Goal: Information Seeking & Learning: Learn about a topic

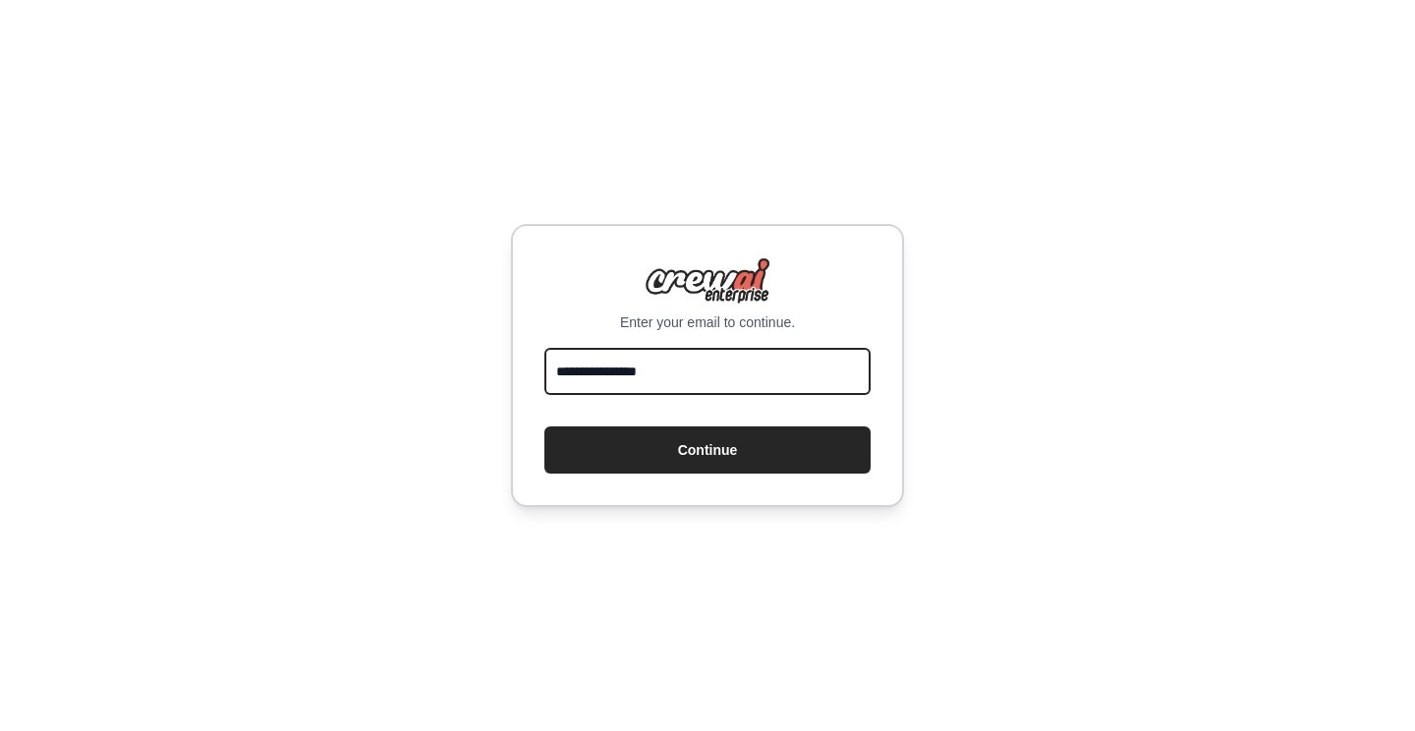
type input "**********"
click at [708, 450] on button "Continue" at bounding box center [708, 450] width 326 height 47
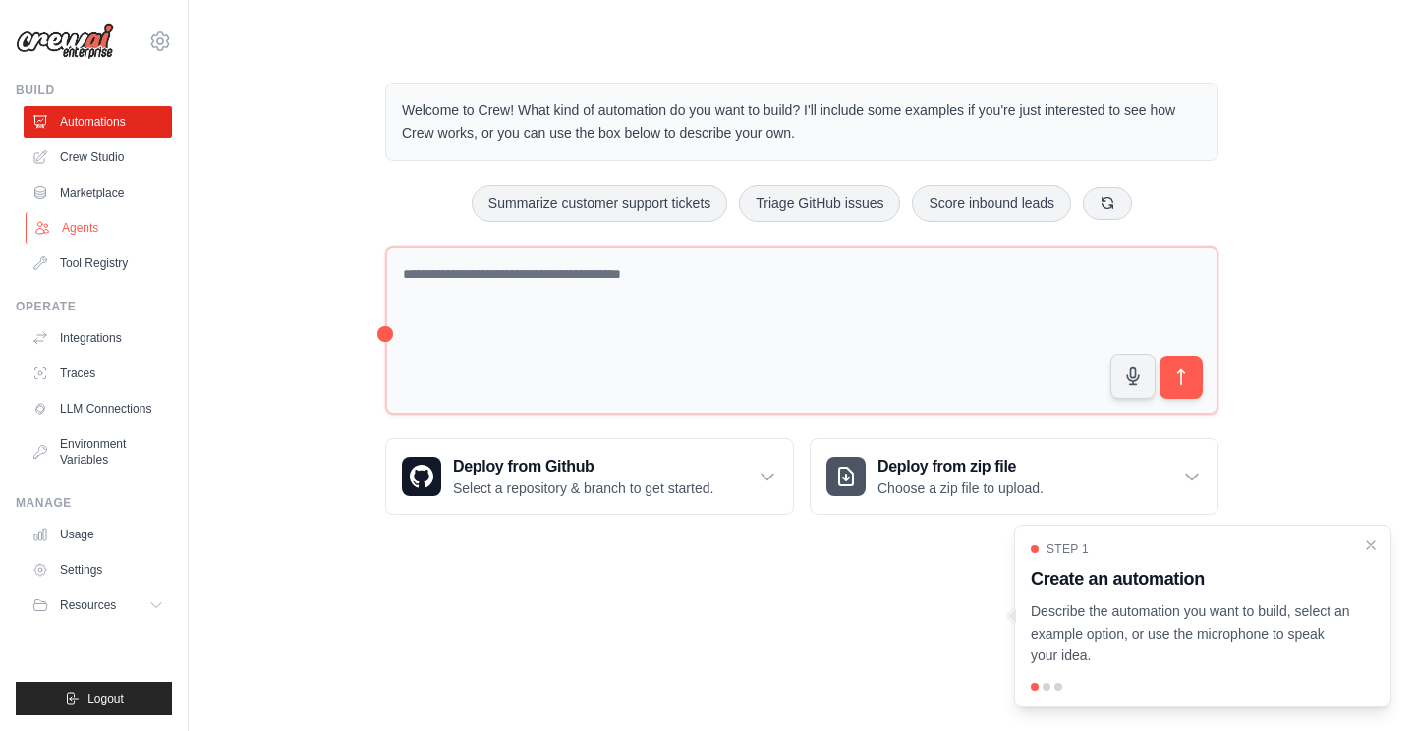
click at [98, 225] on link "Agents" at bounding box center [100, 227] width 148 height 31
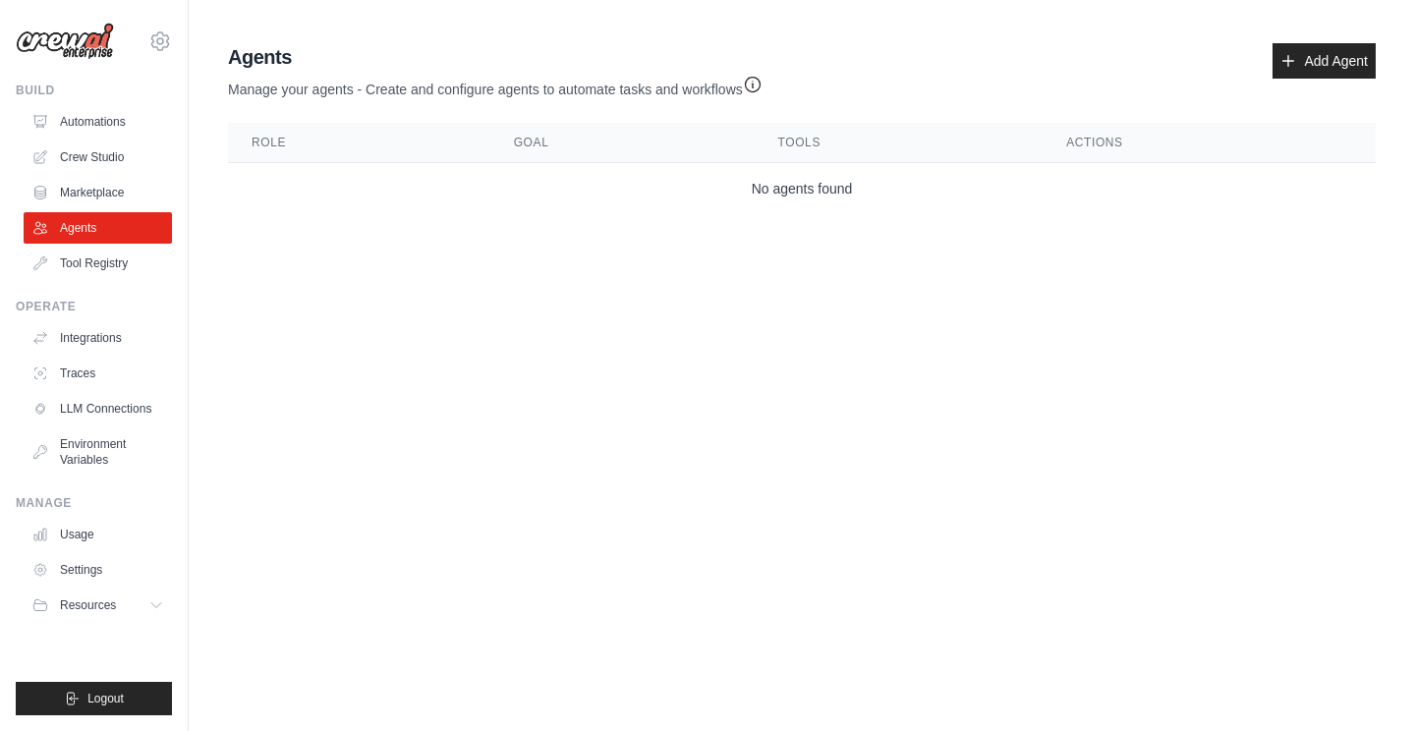
click at [554, 215] on div "Agents Manage your agents - Create and configure agents to automate tasks and w…" at bounding box center [802, 128] width 1164 height 187
click at [117, 199] on link "Marketplace" at bounding box center [100, 192] width 148 height 31
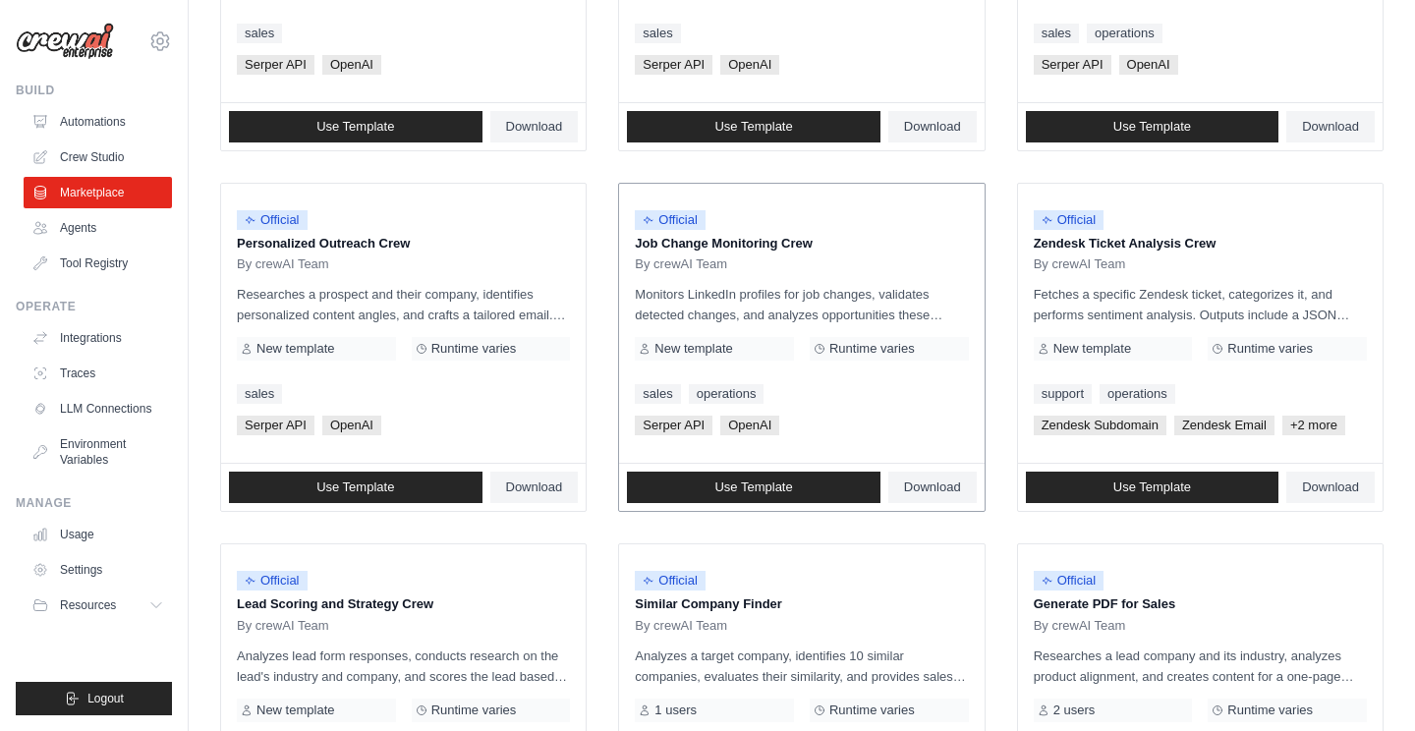
scroll to position [823, 0]
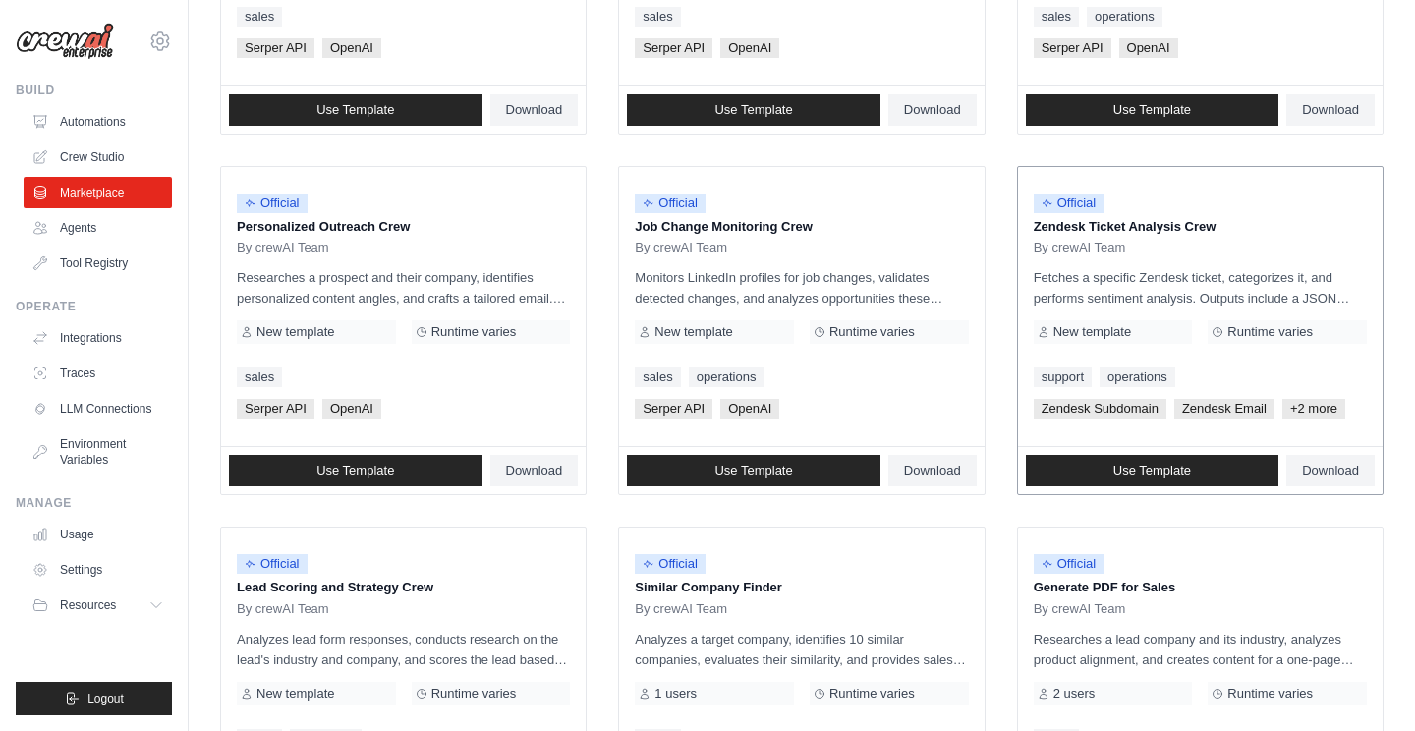
click at [1176, 283] on p "Fetches a specific Zendesk ticket, categorizes it, and performs sentiment analy…" at bounding box center [1200, 287] width 333 height 41
click at [1273, 324] on span "Runtime varies" at bounding box center [1271, 332] width 86 height 16
click at [1314, 405] on span "+2 more" at bounding box center [1314, 409] width 63 height 20
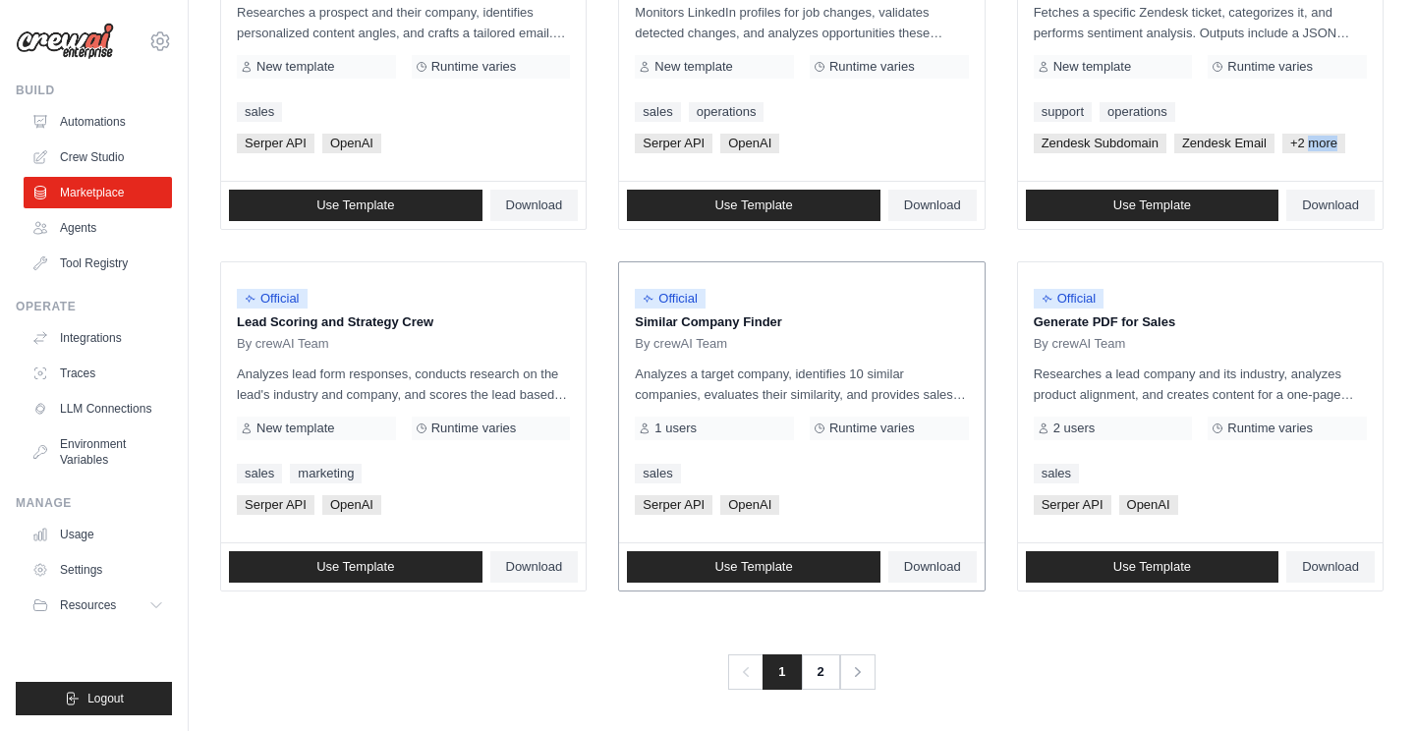
scroll to position [1087, 0]
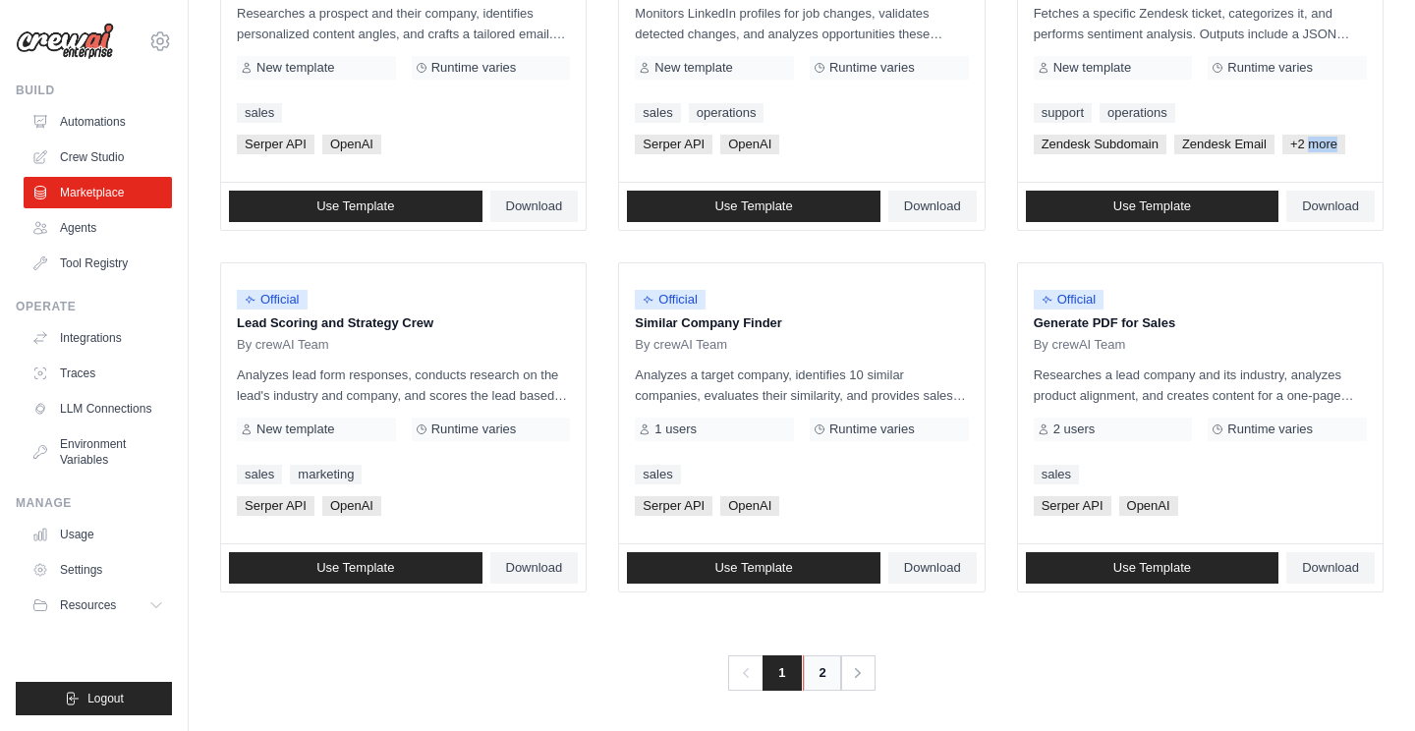
click at [816, 671] on link "2" at bounding box center [822, 673] width 39 height 35
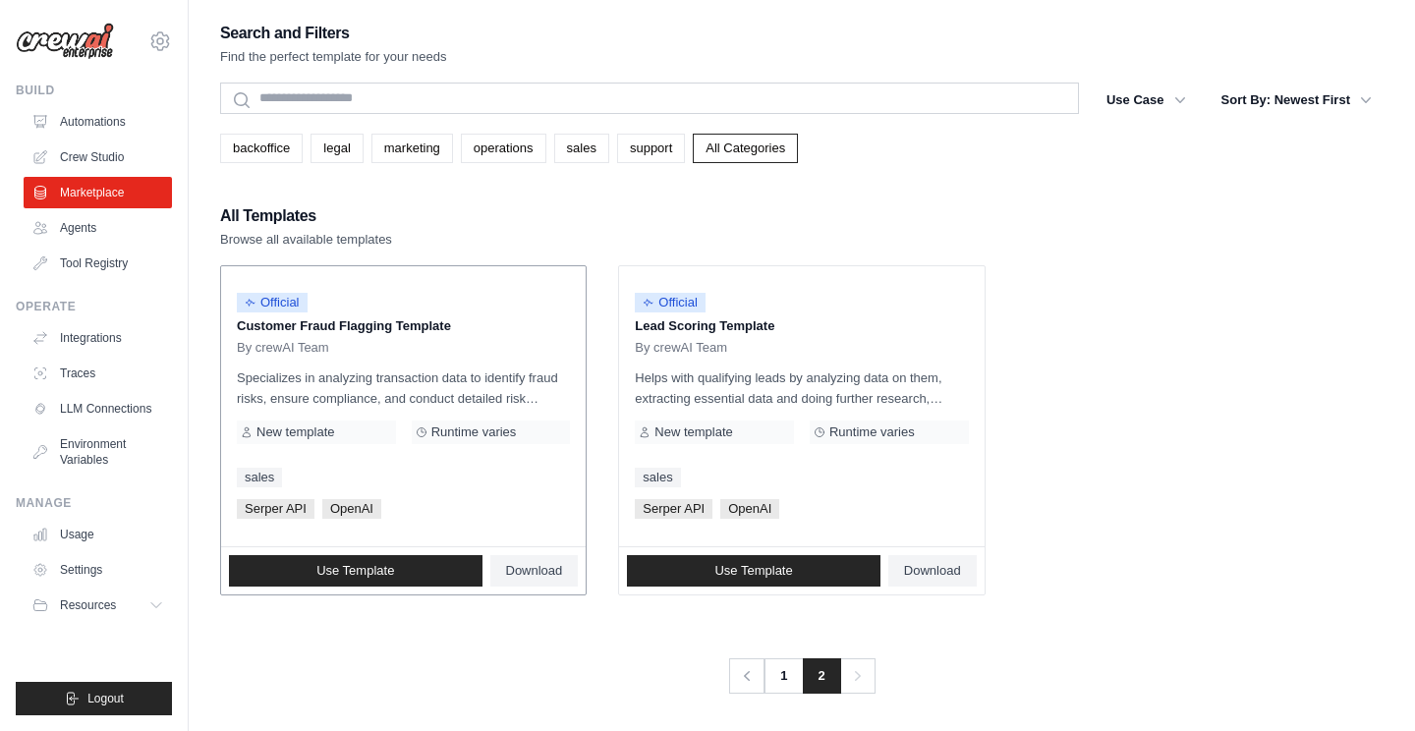
click at [365, 393] on p "Specializes in analyzing transaction data to identify fraud risks, ensure compl…" at bounding box center [403, 388] width 333 height 41
click at [783, 680] on link "1" at bounding box center [785, 676] width 39 height 35
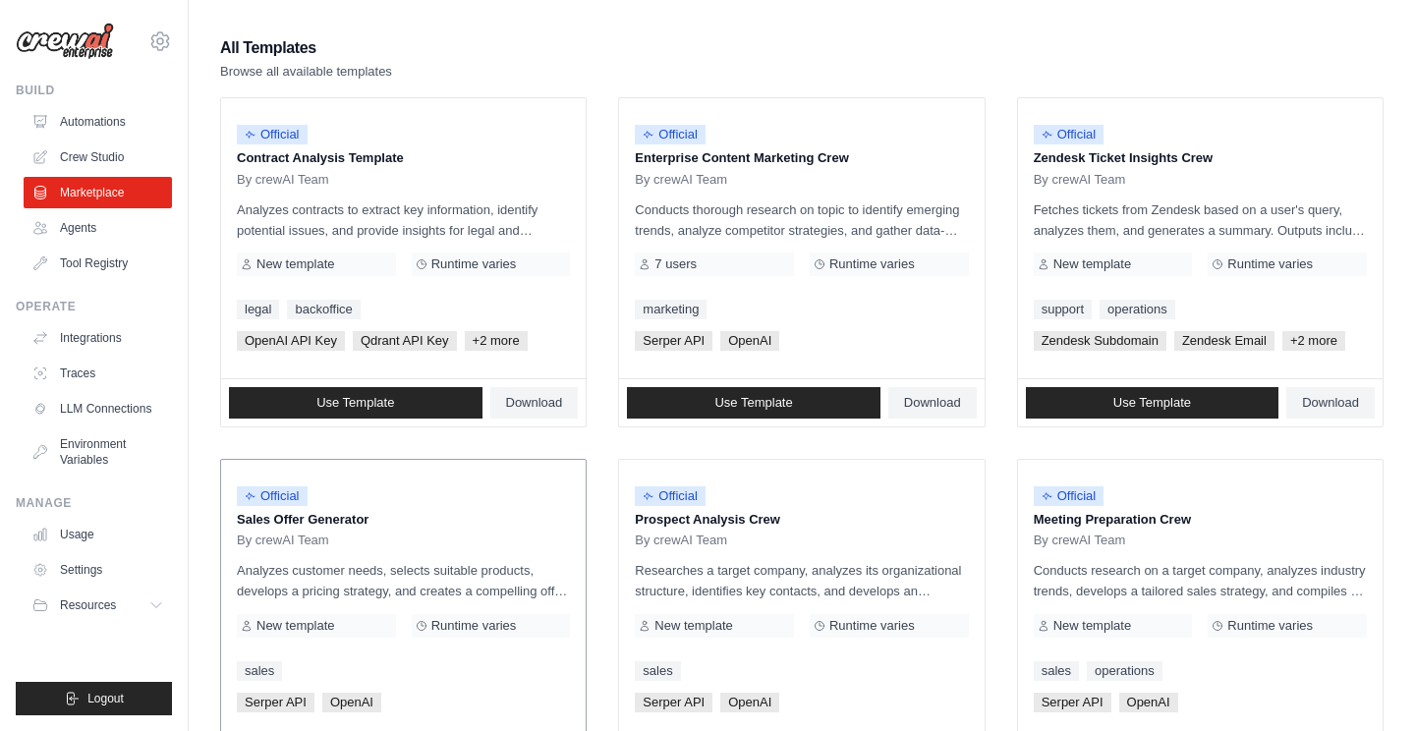
scroll to position [163, 0]
